Goal: Complete application form

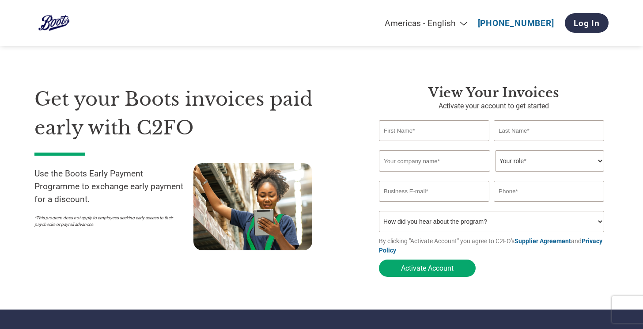
click at [393, 132] on input "text" at bounding box center [434, 130] width 110 height 21
type input "[PERSON_NAME]"
type input "Only Curls"
select select "FINANCE_DIRECTOR"
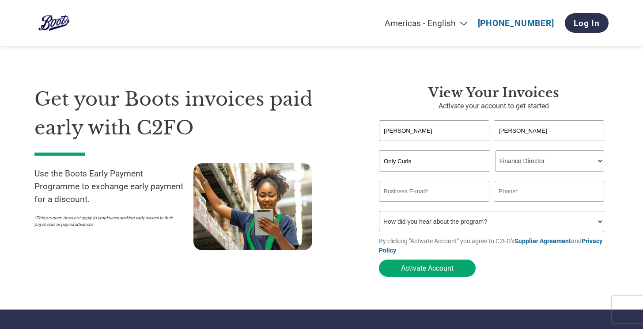
click at [391, 198] on input "email" at bounding box center [434, 191] width 110 height 21
type input "[EMAIL_ADDRESS][DOMAIN_NAME]"
type input "07887793296"
click at [417, 223] on select "How did you hear about the program? Received a letter Email Social Media Online…" at bounding box center [491, 221] width 225 height 21
select select "Other"
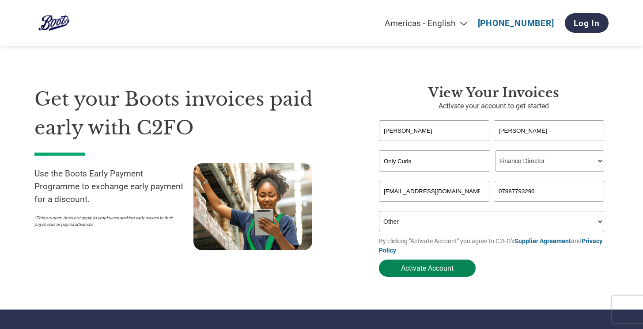
click at [425, 275] on button "Activate Account" at bounding box center [427, 267] width 97 height 17
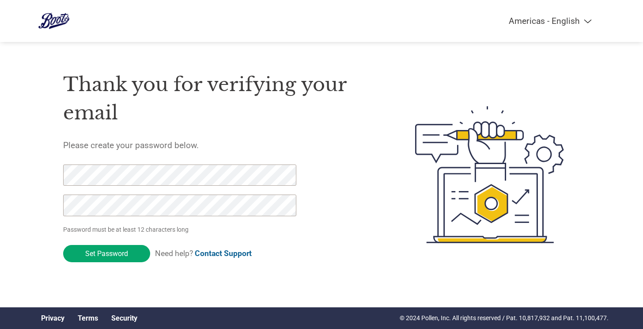
click at [0, 314] on com-1password-button at bounding box center [0, 314] width 0 height 0
click at [102, 257] on input "Set Password" at bounding box center [106, 253] width 87 height 17
